Goal: Communication & Community: Connect with others

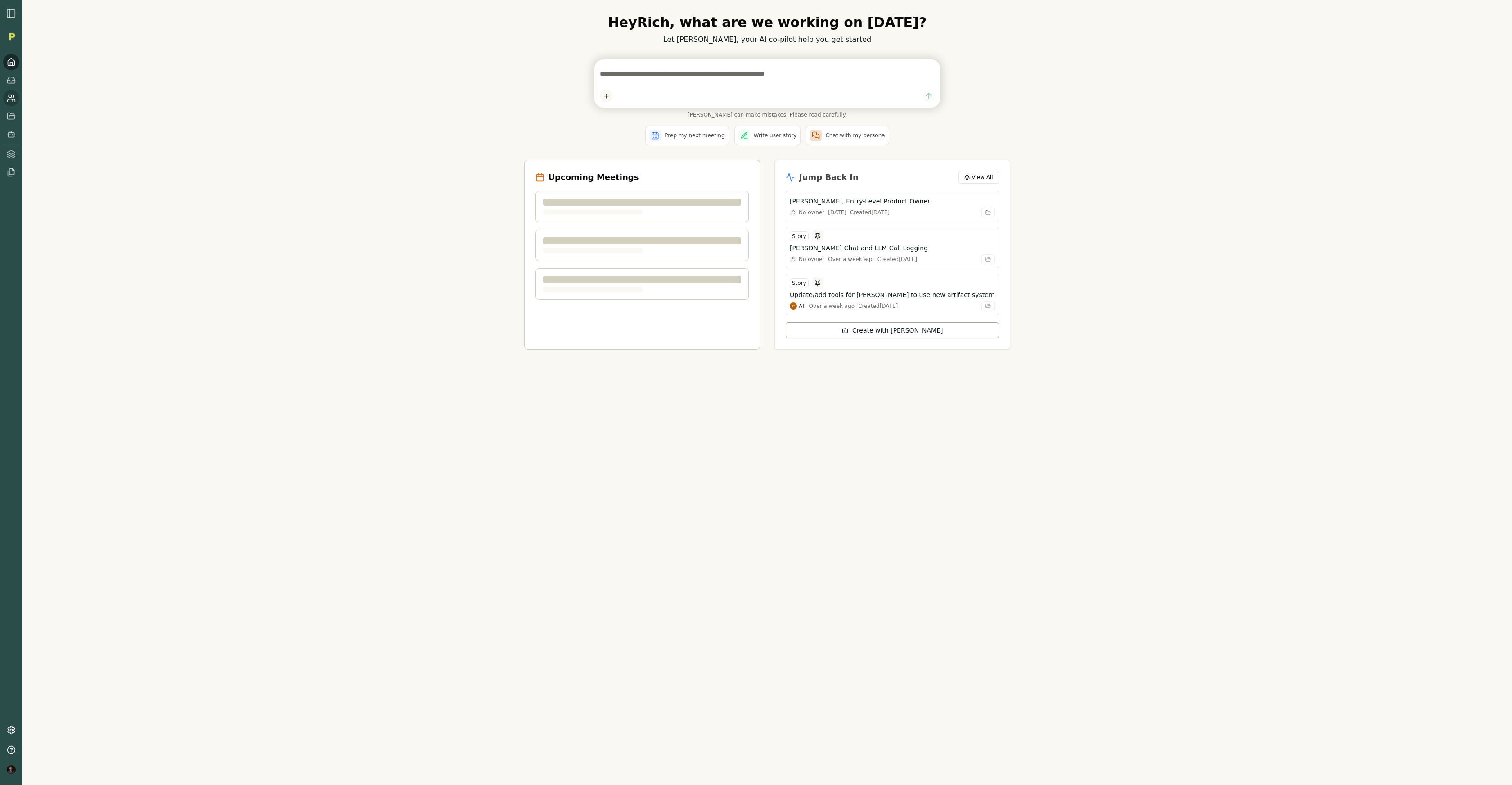
click at [6, 98] on link at bounding box center [11, 98] width 16 height 16
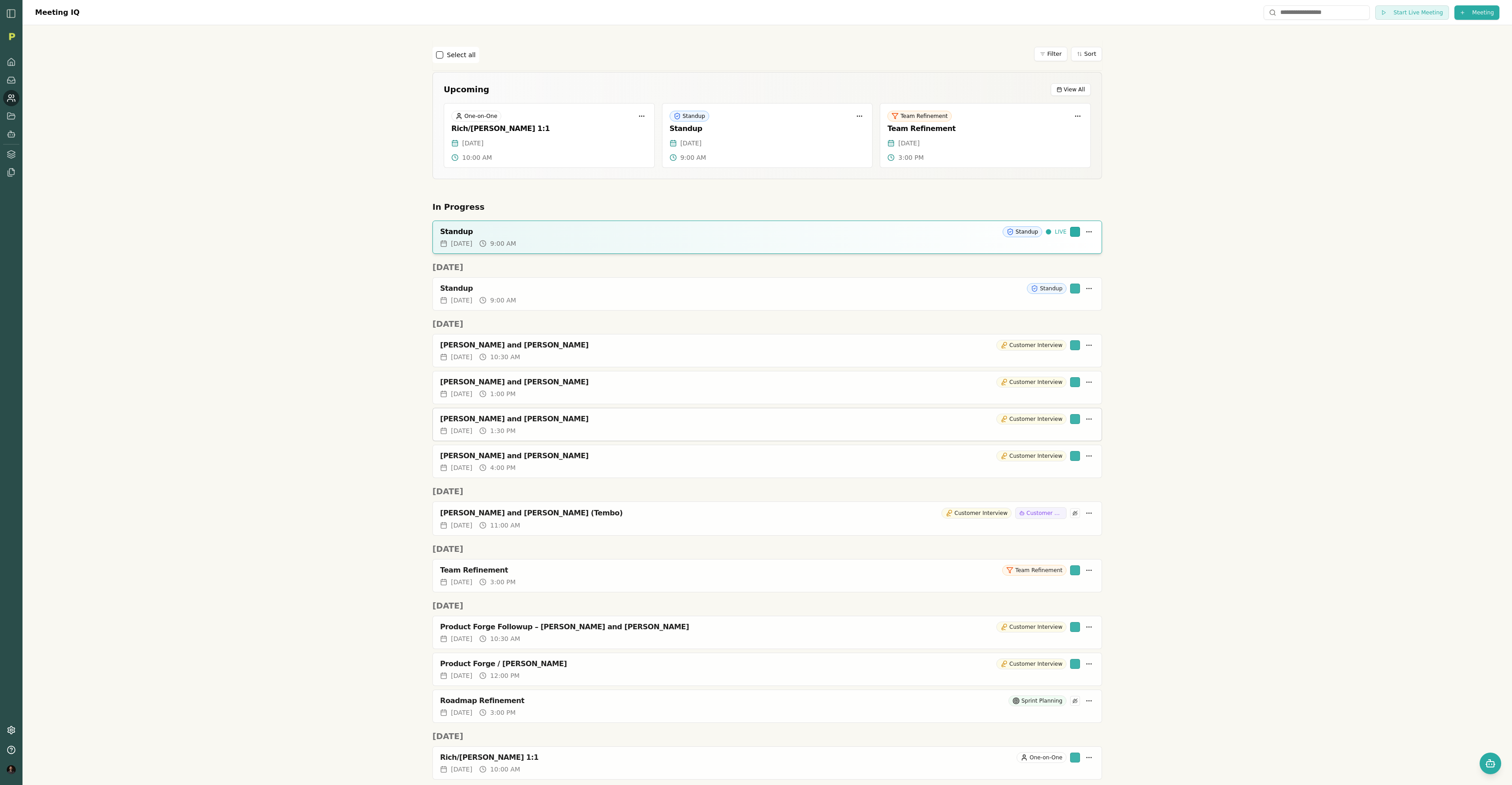
click at [467, 415] on div "[PERSON_NAME] and [PERSON_NAME]" at bounding box center [716, 419] width 552 height 9
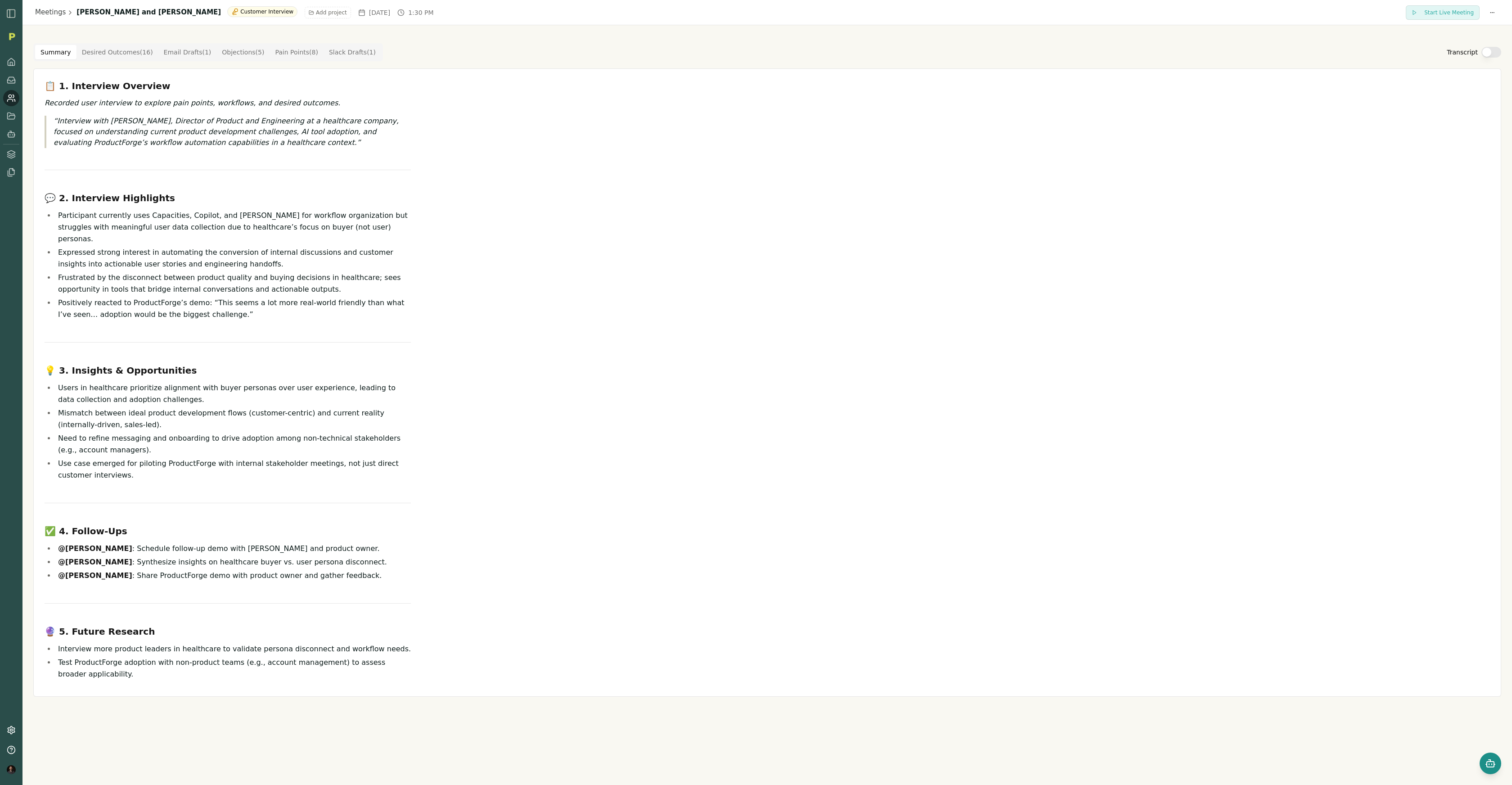
click at [1492, 764] on icon "Open chat" at bounding box center [1492, 764] width 0 height 1
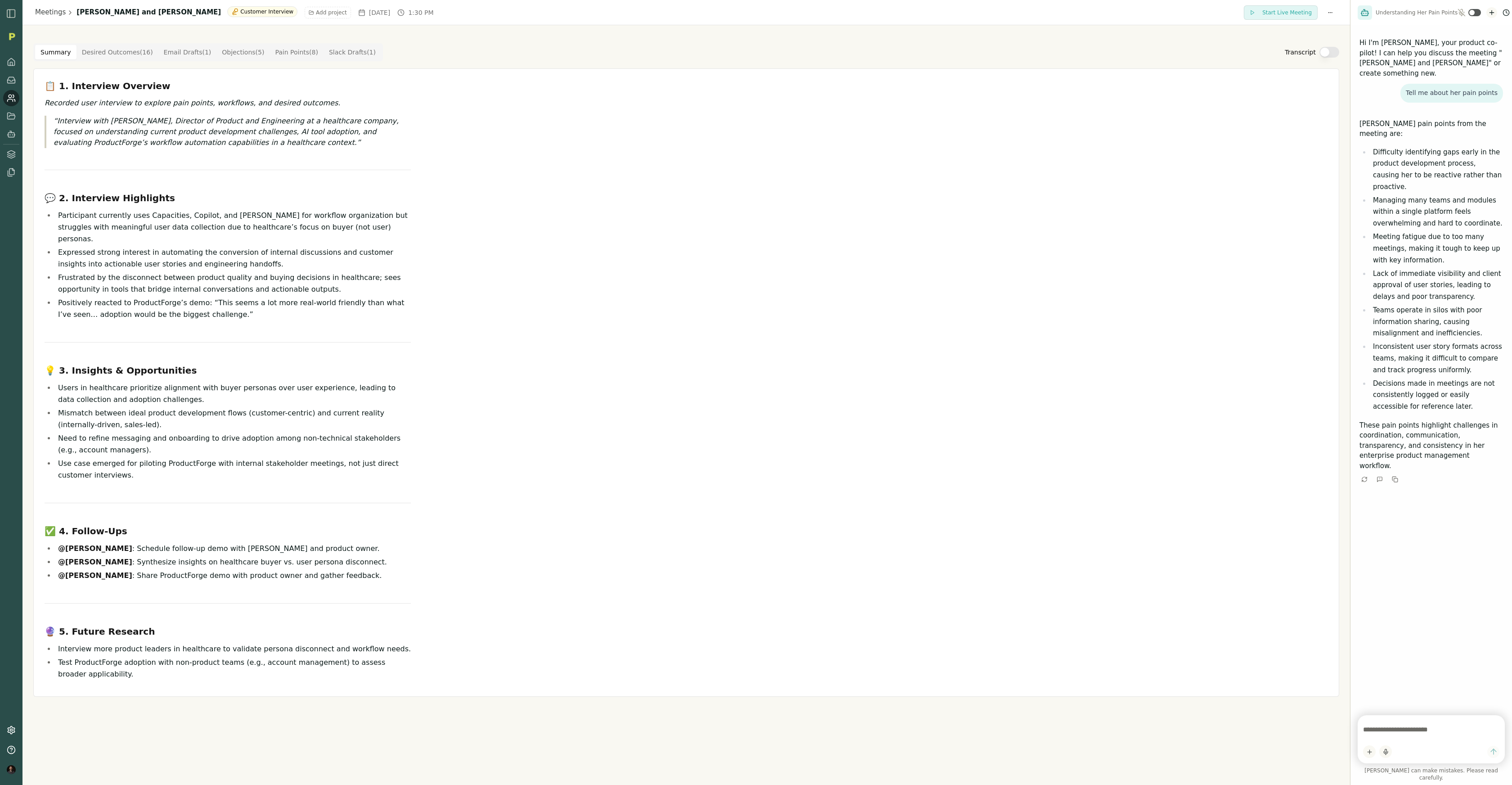
click at [1488, 11] on icon "New chat" at bounding box center [1491, 12] width 7 height 7
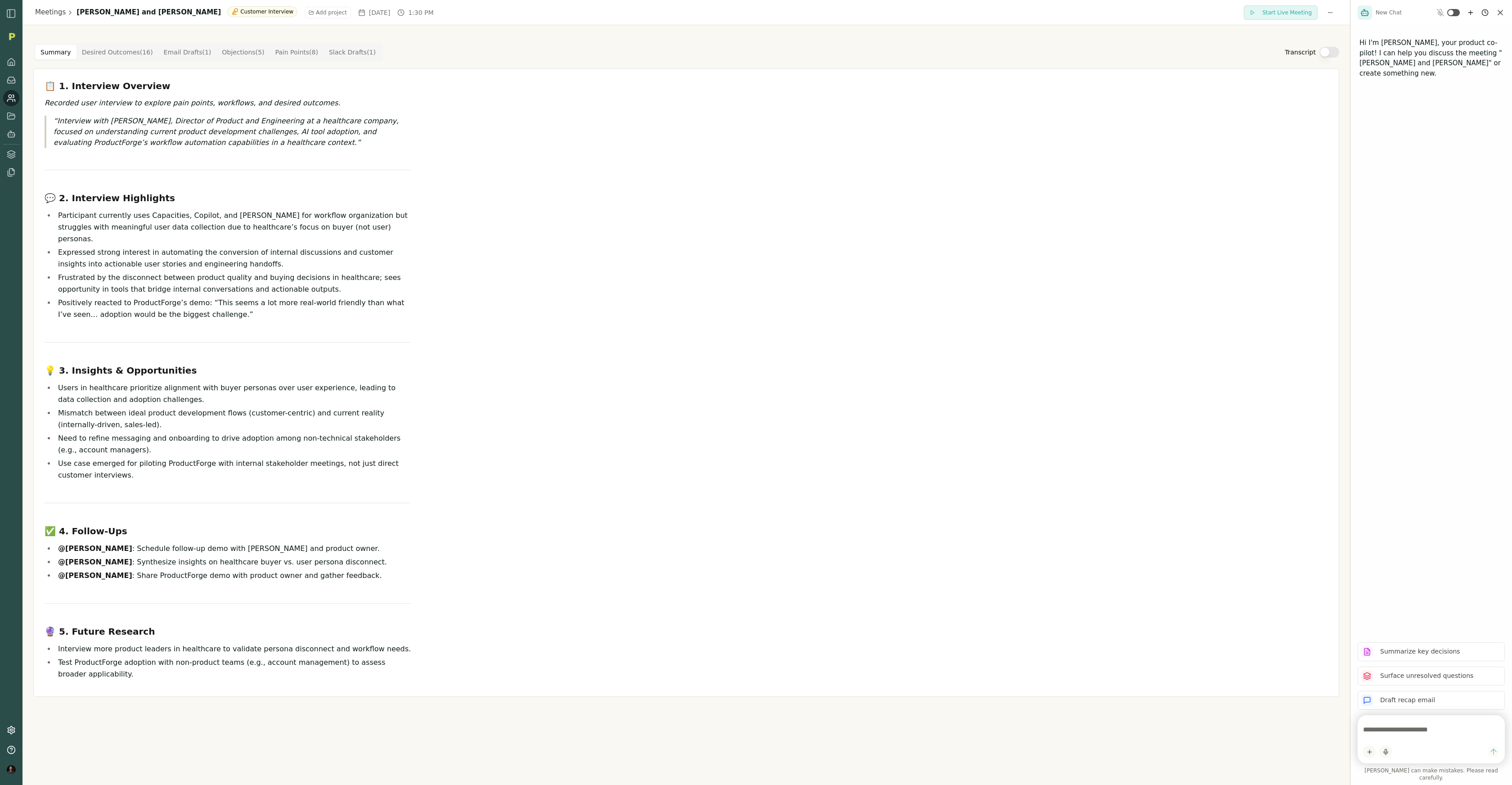
click at [1384, 737] on textarea at bounding box center [1431, 729] width 136 height 18
type textarea "**********"
